Goal: Find contact information: Find contact information

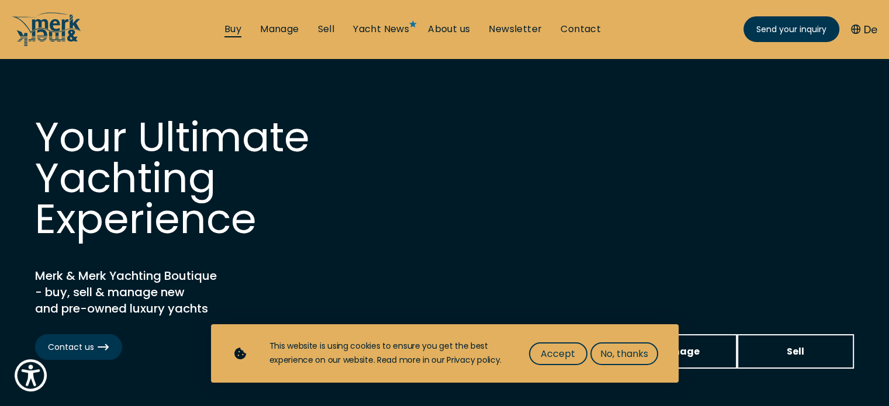
click at [235, 29] on link "Buy" at bounding box center [232, 29] width 17 height 13
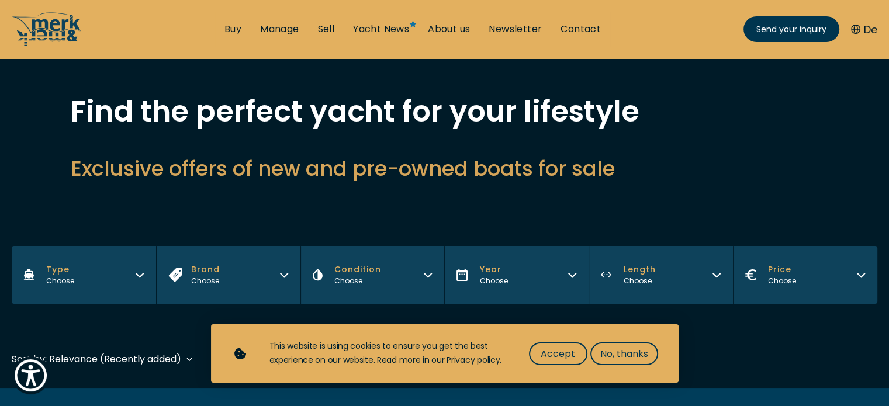
scroll to position [160, 0]
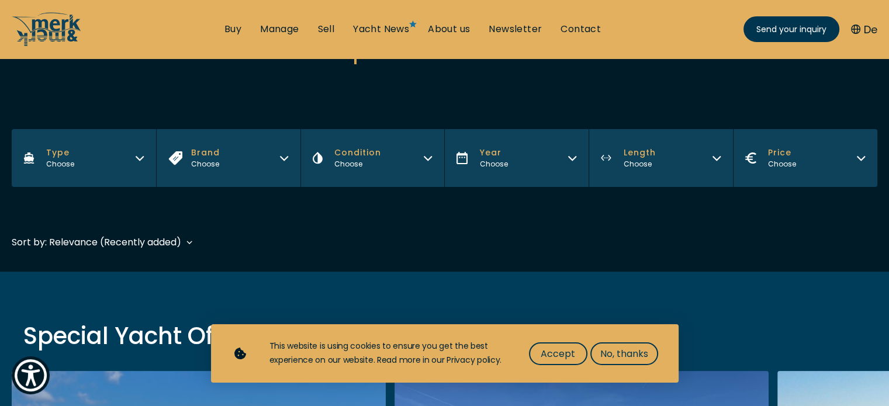
click at [647, 151] on span "Length" at bounding box center [639, 153] width 32 height 12
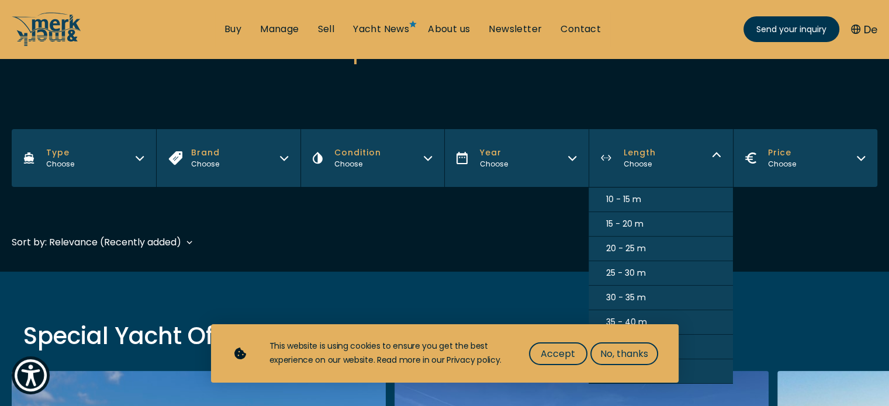
click at [612, 247] on span "20 - 25 m" at bounding box center [626, 248] width 40 height 12
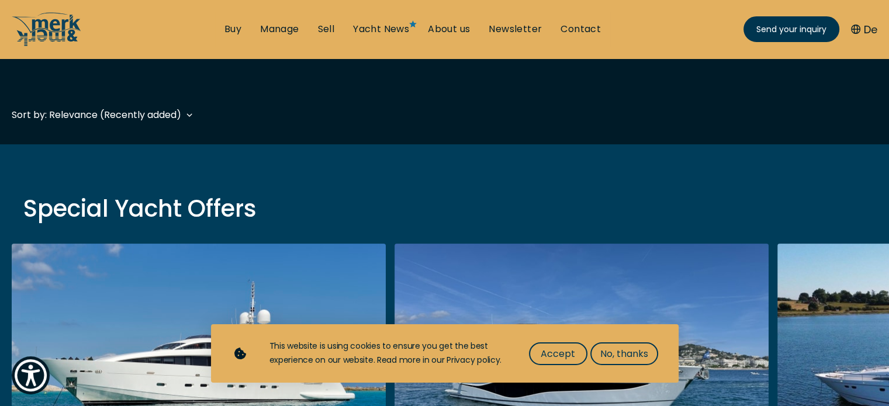
scroll to position [289, 0]
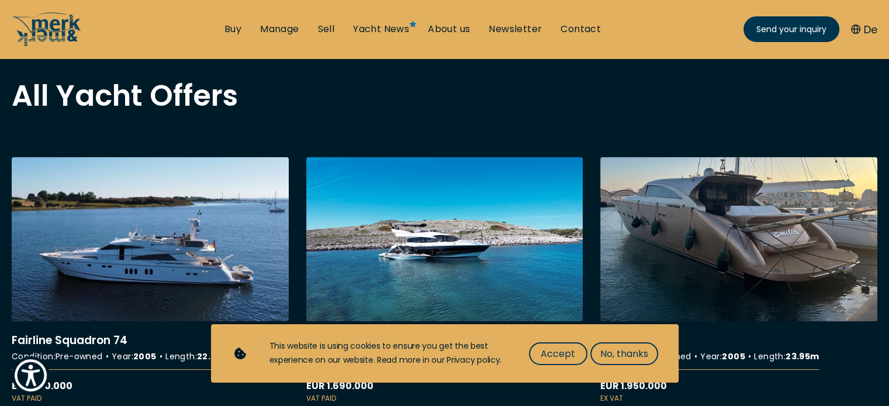
scroll to position [58, 0]
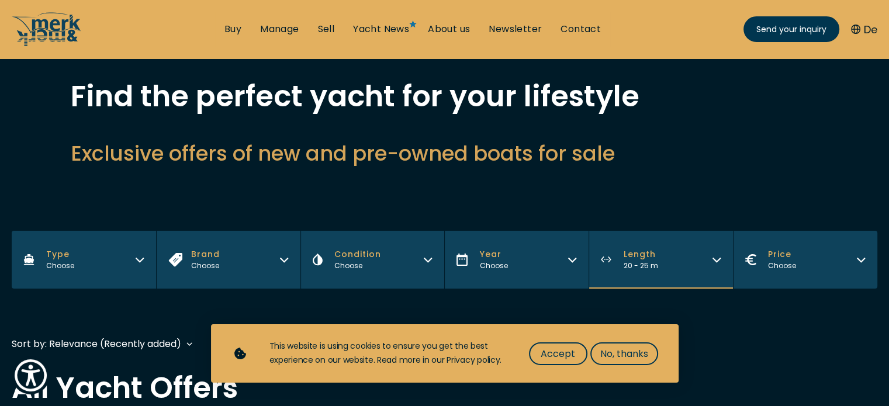
click at [659, 266] on button "Length 20 - 25 m" at bounding box center [660, 260] width 144 height 58
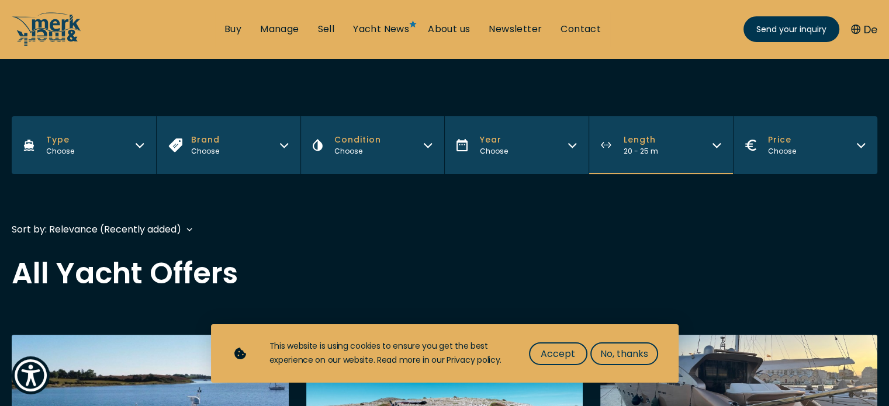
scroll to position [175, 0]
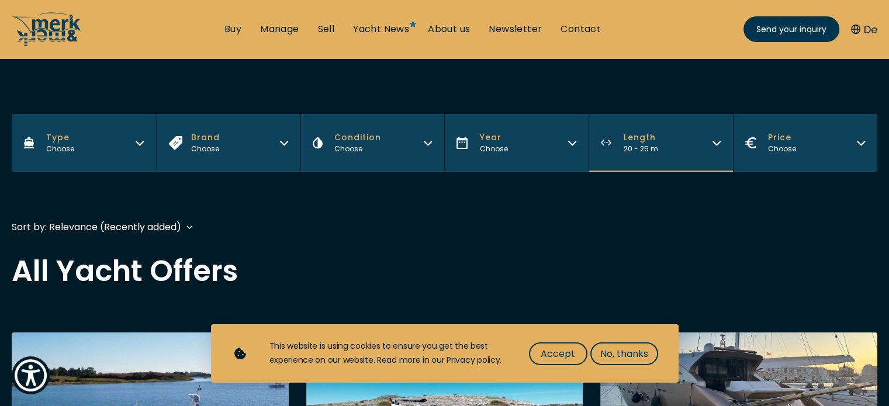
click at [658, 154] on button "Length 20 - 25 m" at bounding box center [660, 143] width 144 height 58
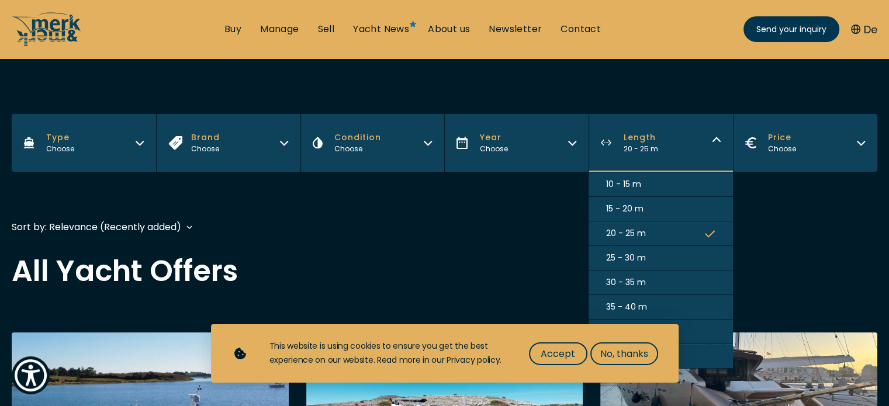
click at [652, 254] on button "25 - 30 m" at bounding box center [660, 258] width 144 height 25
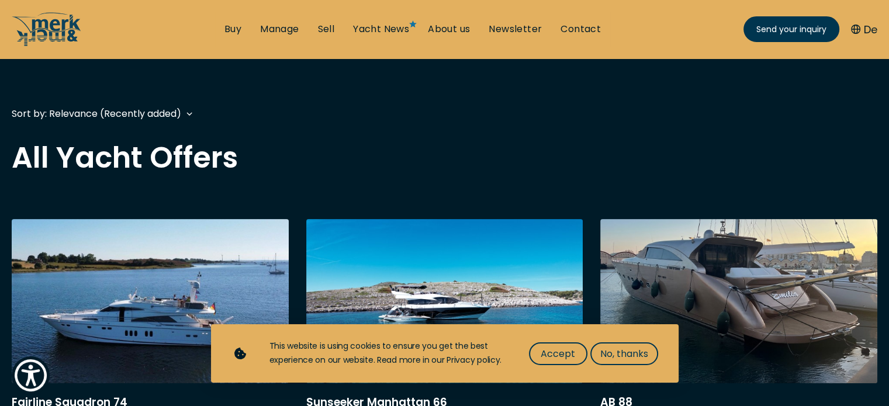
scroll to position [289, 0]
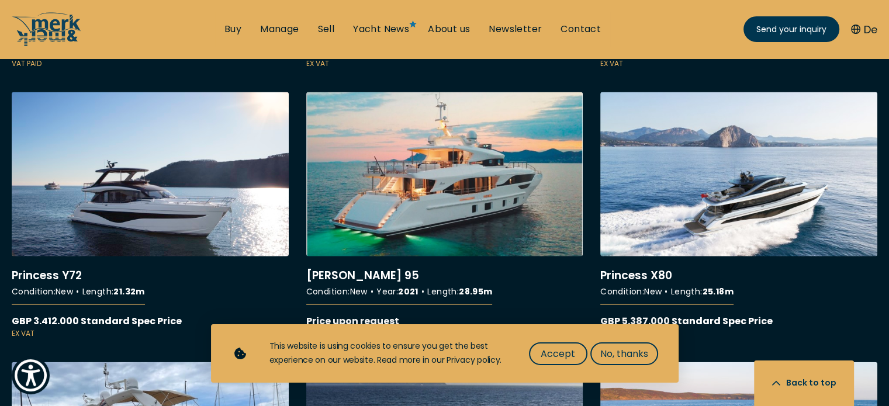
scroll to position [2454, 0]
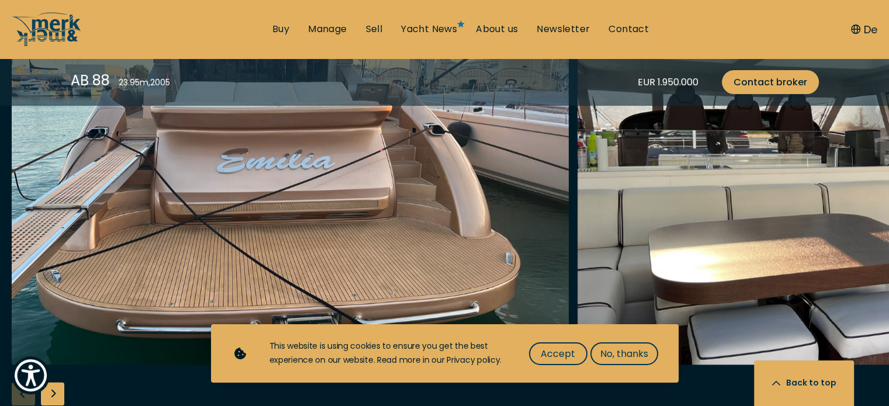
scroll to position [1402, 0]
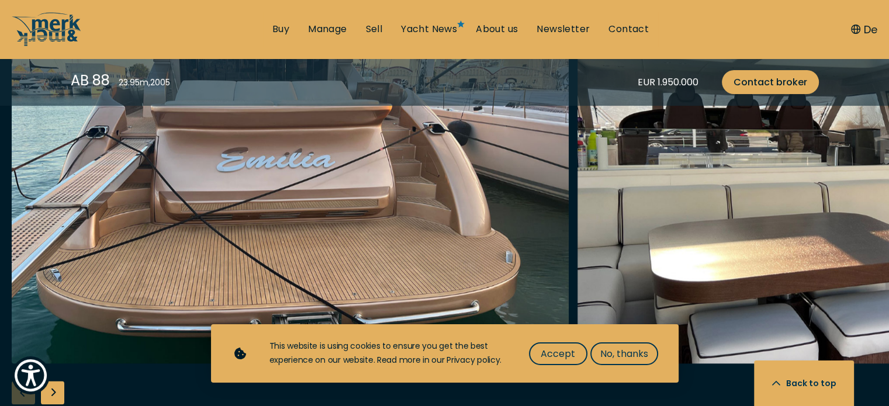
click at [720, 168] on img "Merk&Merk" at bounding box center [855, 176] width 557 height 374
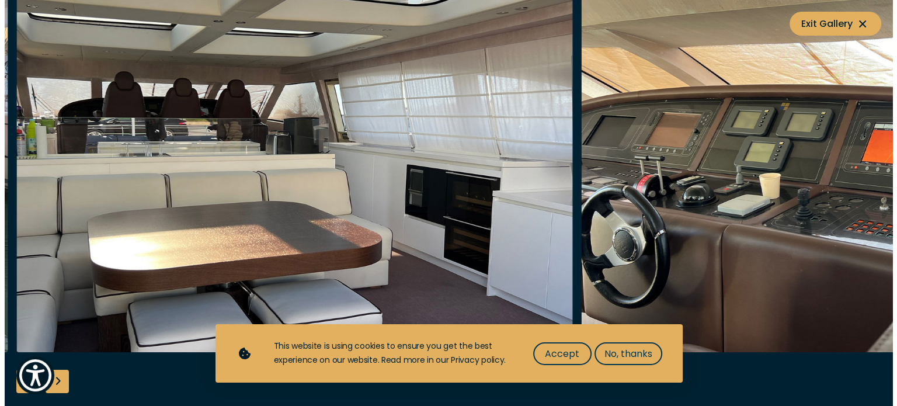
scroll to position [1406, 0]
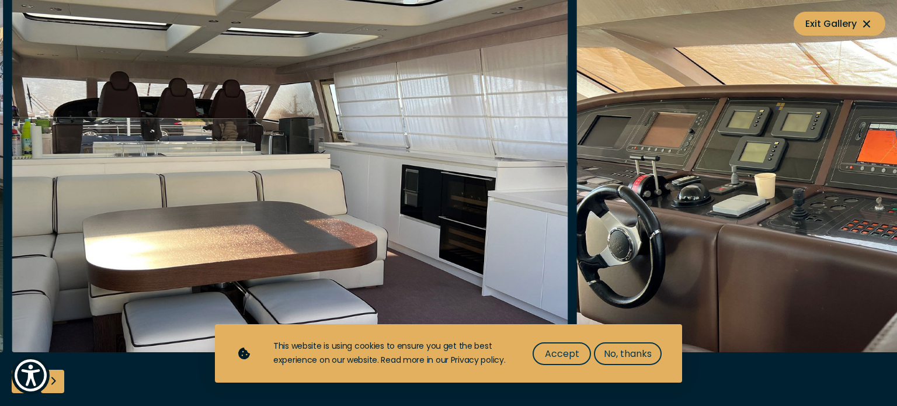
click at [716, 198] on img "button" at bounding box center [855, 165] width 557 height 374
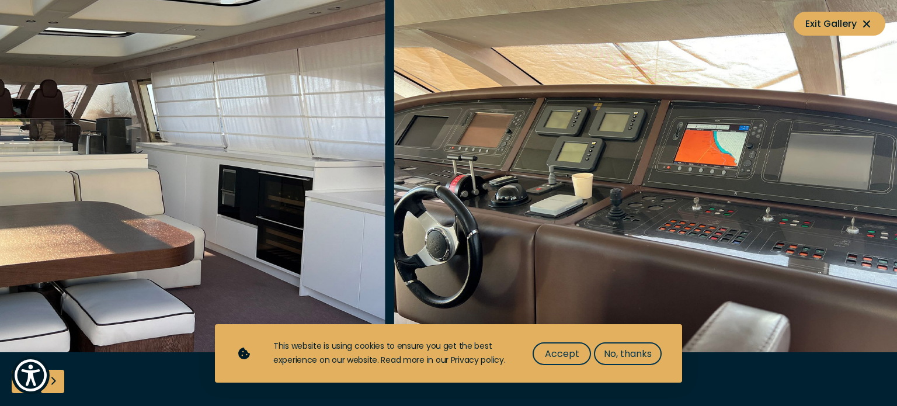
click at [522, 183] on img "button" at bounding box center [672, 165] width 557 height 374
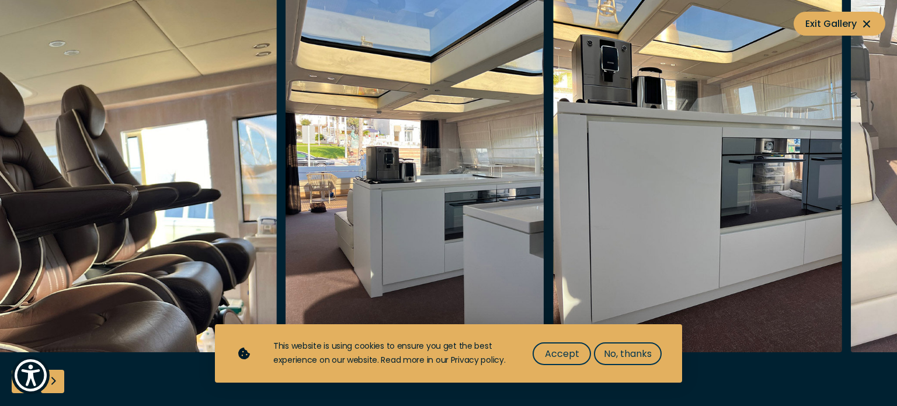
click at [414, 184] on img "button" at bounding box center [564, 165] width 557 height 374
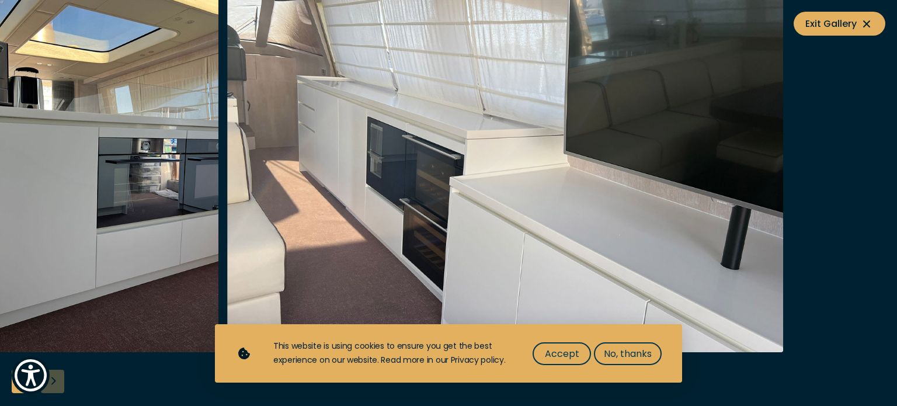
click at [309, 195] on img "button" at bounding box center [505, 165] width 557 height 374
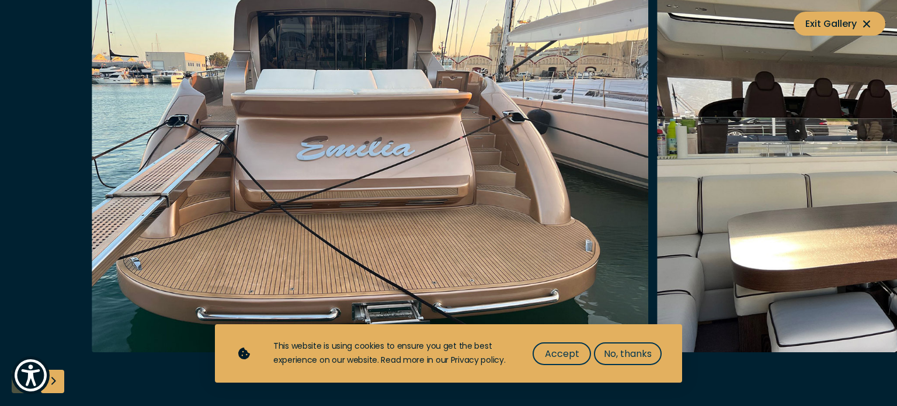
click at [888, 149] on div at bounding box center [540, 165] width 897 height 374
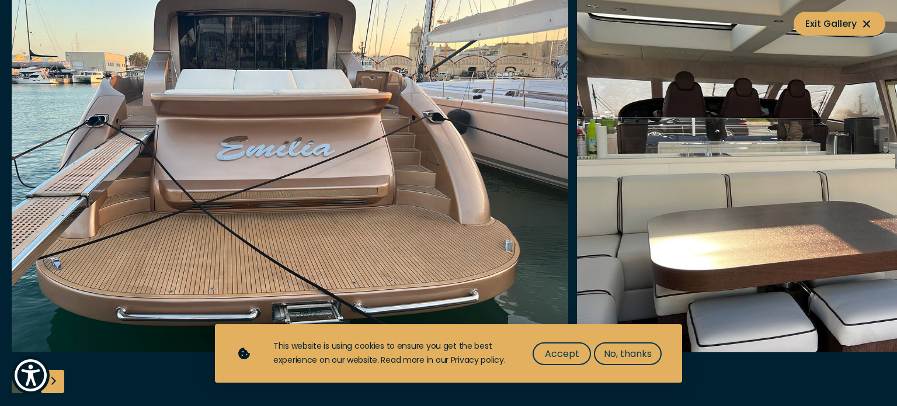
click at [539, 195] on img "button" at bounding box center [290, 165] width 557 height 374
click at [75, 65] on img "button" at bounding box center [290, 165] width 557 height 374
click at [837, 21] on span "Exit Gallery" at bounding box center [840, 23] width 68 height 15
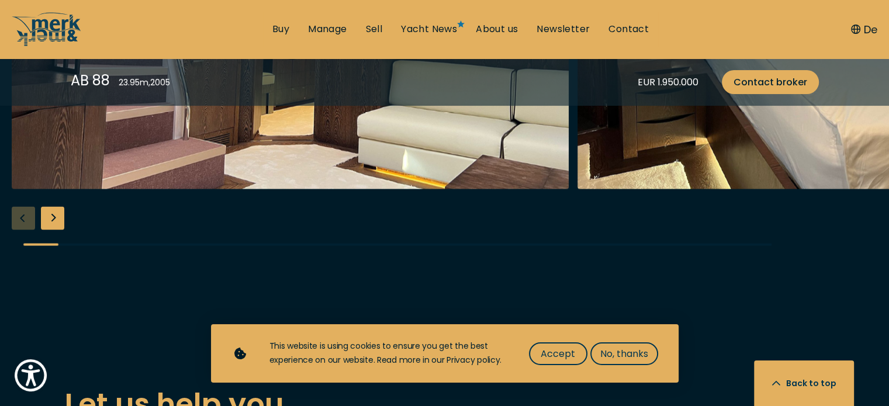
scroll to position [2103, 0]
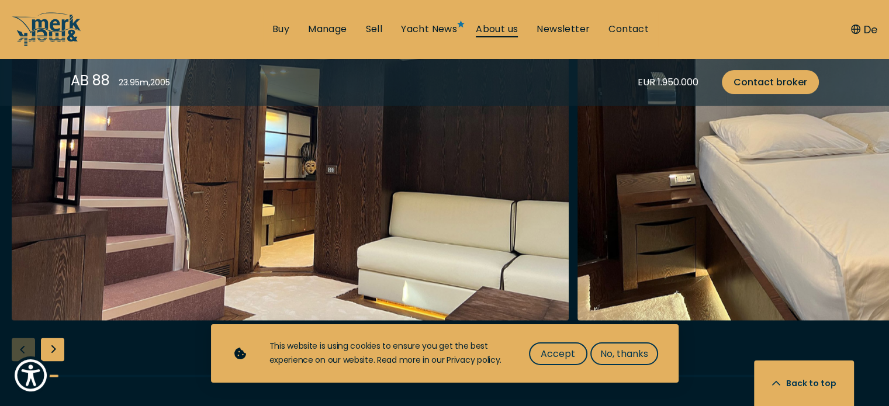
click at [512, 26] on link "About us" at bounding box center [497, 29] width 42 height 13
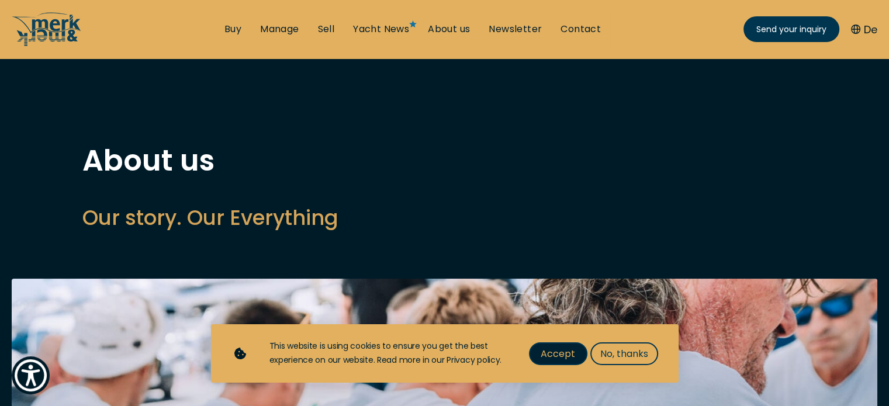
click at [566, 358] on span "Accept" at bounding box center [557, 353] width 34 height 15
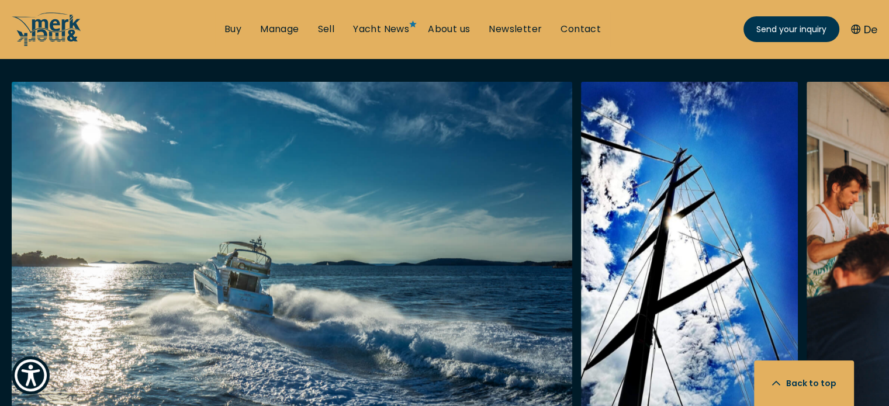
scroll to position [2220, 0]
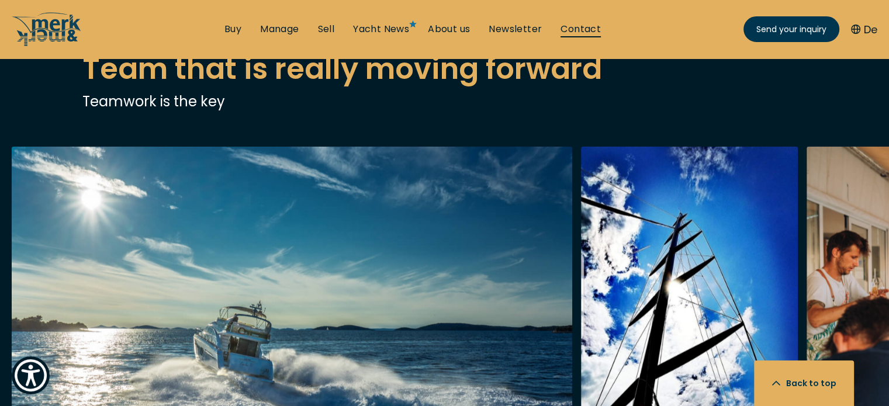
click at [577, 30] on link "Contact" at bounding box center [580, 29] width 40 height 13
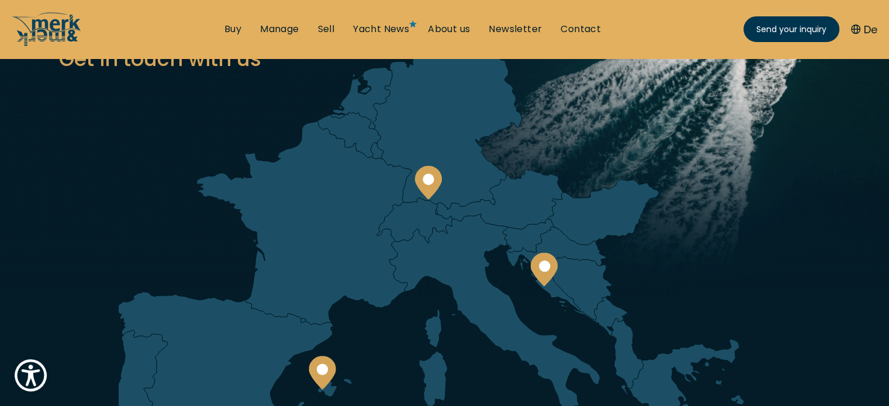
scroll to position [175, 0]
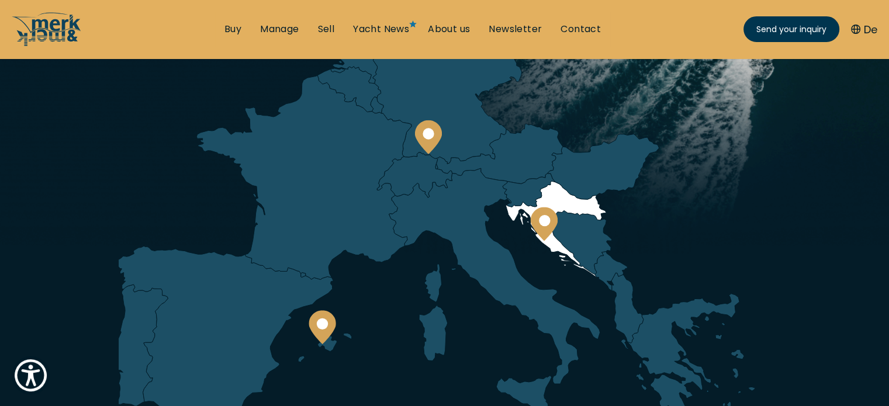
click at [546, 228] on icon at bounding box center [543, 224] width 27 height 34
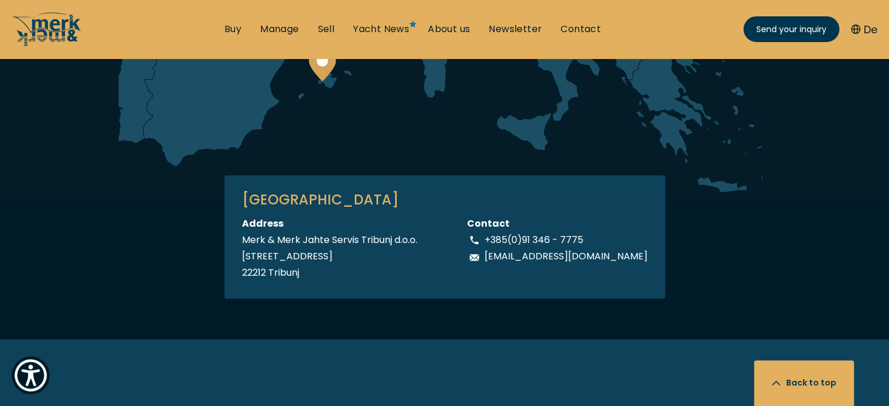
scroll to position [467, 0]
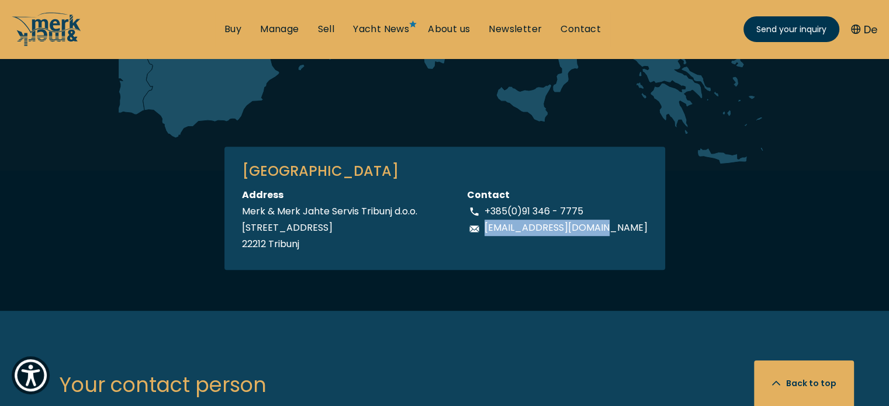
drag, startPoint x: 632, startPoint y: 247, endPoint x: 504, endPoint y: 230, distance: 129.7
click at [504, 231] on div "KROATIEN Address Merk & Merk [PERSON_NAME] Tribunj d.o.o. [STREET_ADDRESS] Cont…" at bounding box center [444, 208] width 441 height 123
copy p "[EMAIL_ADDRESS][DOMAIN_NAME]"
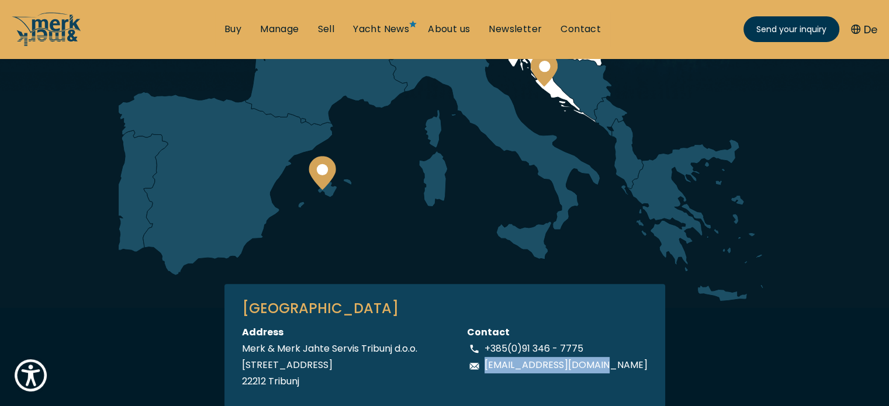
scroll to position [233, 0]
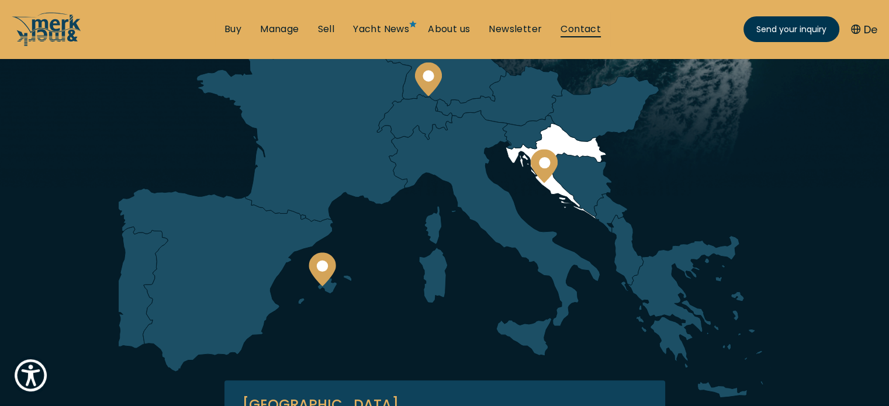
click at [573, 30] on link "Contact" at bounding box center [580, 29] width 40 height 13
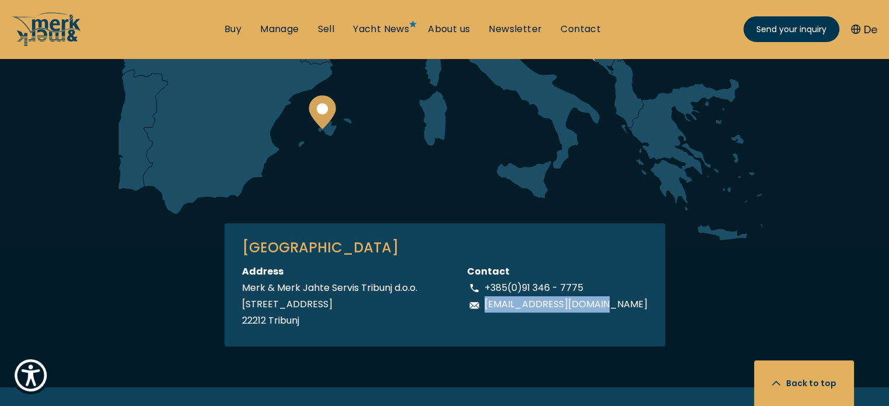
scroll to position [409, 0]
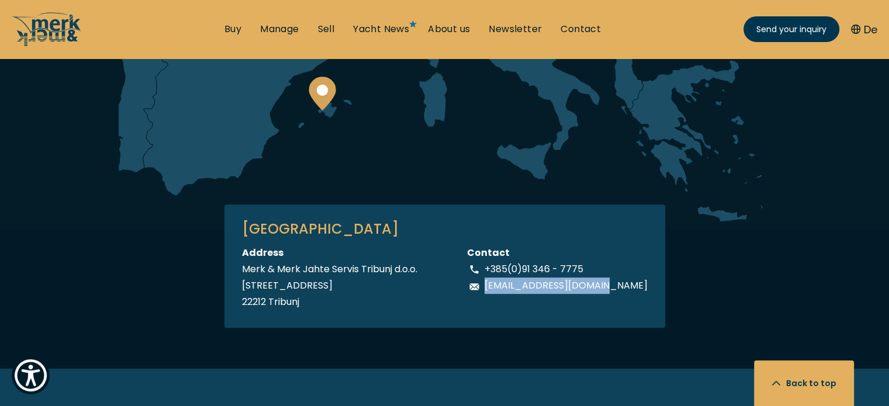
click at [453, 36] on ul "Buy Manage Sell Yacht News About us Newsletter Contact Send your inquiry" at bounding box center [412, 29] width 395 height 35
click at [453, 32] on link "About us" at bounding box center [449, 29] width 42 height 13
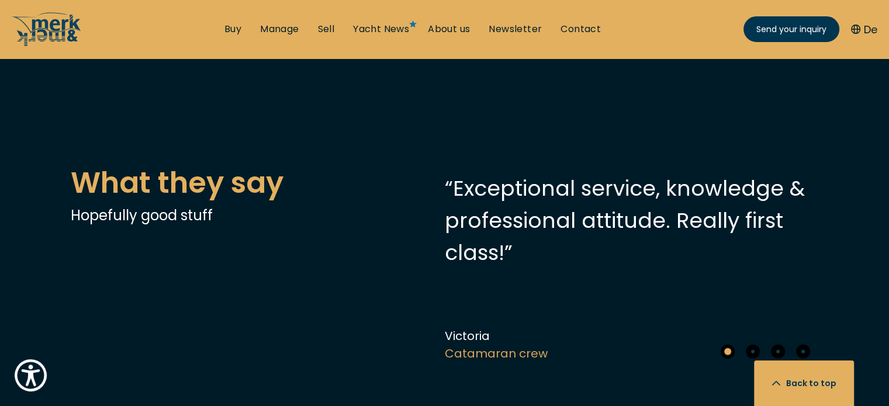
scroll to position [2863, 0]
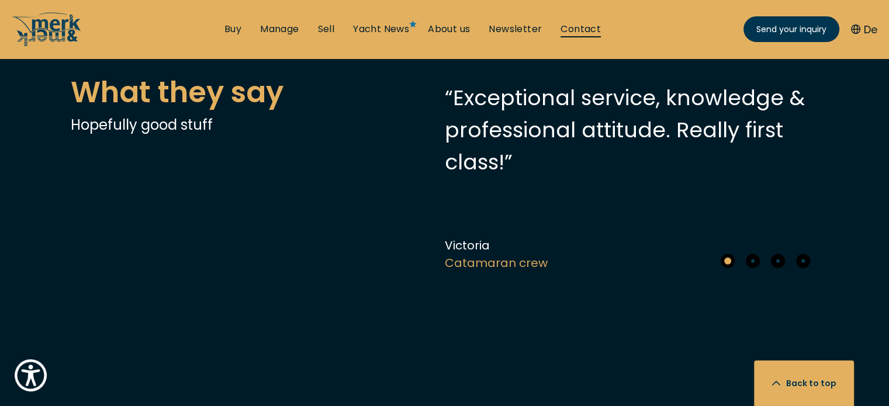
click at [584, 27] on link "Contact" at bounding box center [580, 29] width 40 height 13
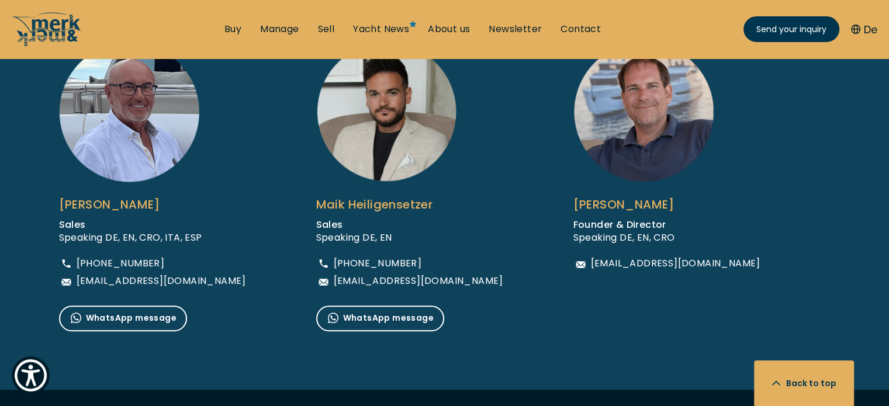
scroll to position [876, 0]
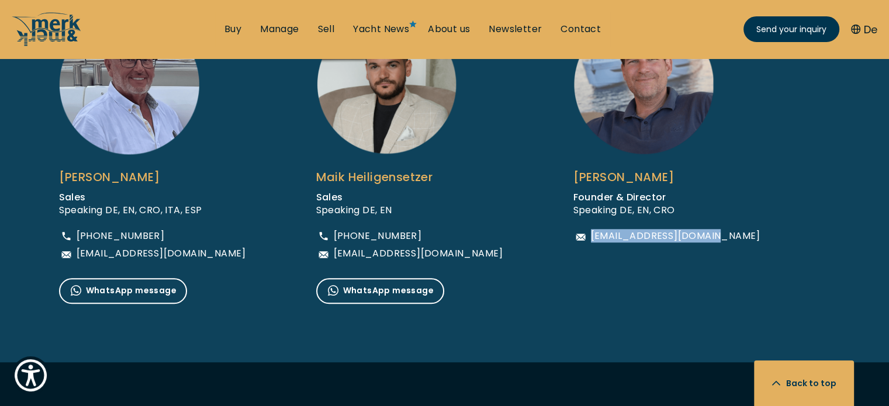
drag, startPoint x: 785, startPoint y: 249, endPoint x: 590, endPoint y: 238, distance: 195.5
click at [590, 238] on li "[PERSON_NAME] Founder & Director Speaking DE, EN, CRO [EMAIL_ADDRESS][DOMAIN_NA…" at bounding box center [701, 159] width 257 height 290
copy span "[EMAIL_ADDRESS][DOMAIN_NAME]"
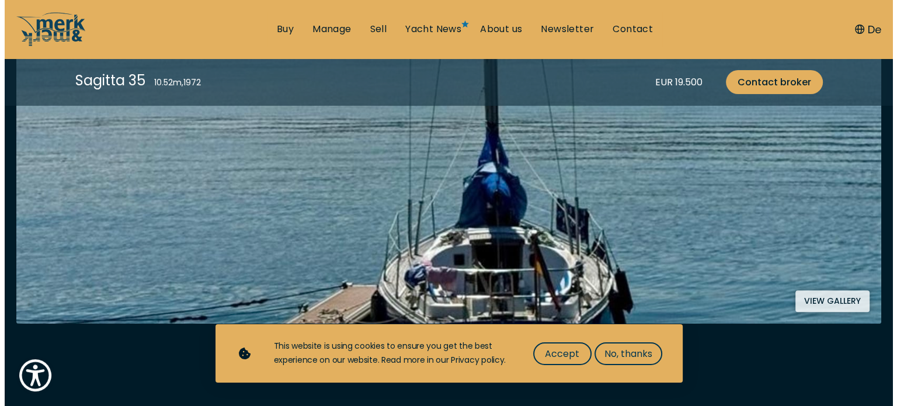
scroll to position [292, 0]
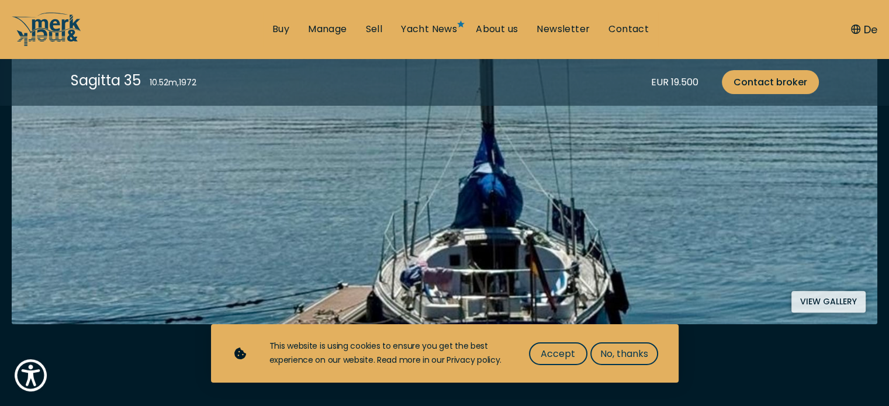
click at [533, 161] on img at bounding box center [444, 156] width 865 height 338
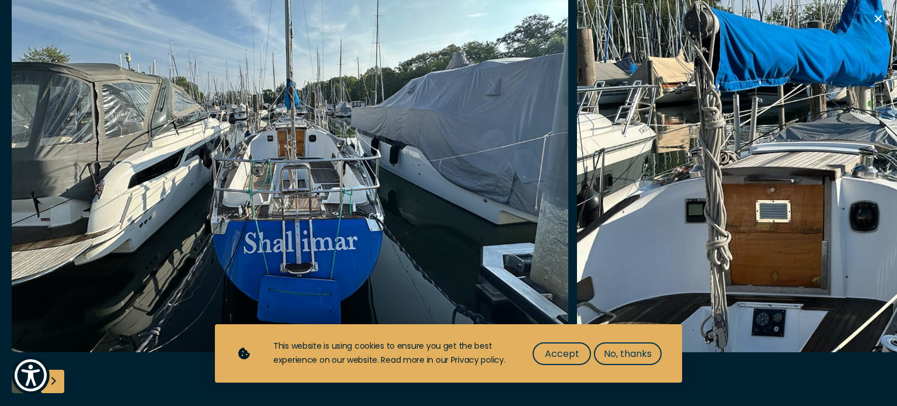
click at [765, 219] on img "button" at bounding box center [855, 165] width 557 height 374
